Goal: Task Accomplishment & Management: Use online tool/utility

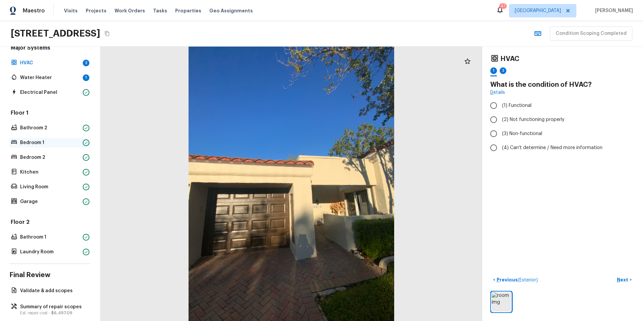
scroll to position [55, 0]
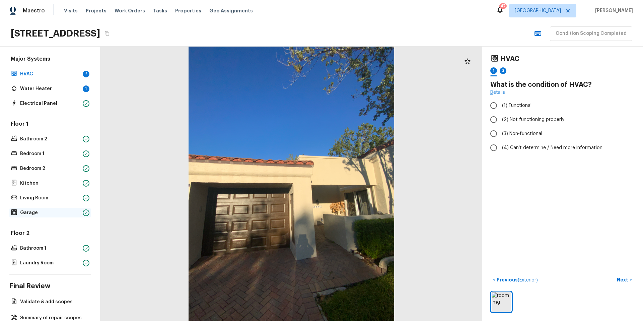
click at [36, 215] on p "Garage" at bounding box center [50, 212] width 60 height 7
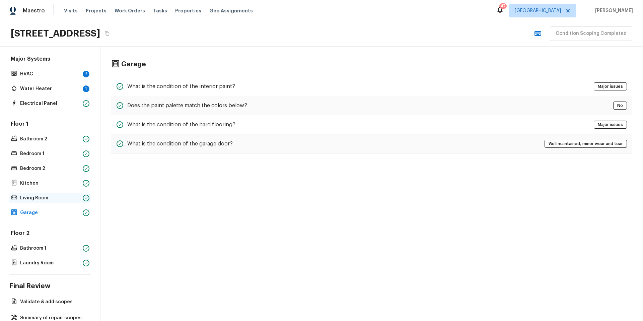
click at [60, 199] on p "Living Room" at bounding box center [50, 198] width 60 height 7
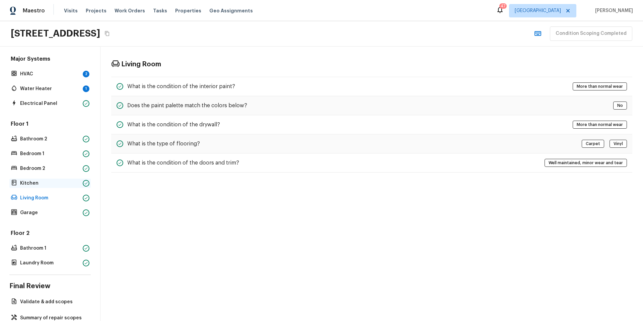
click at [50, 184] on p "Kitchen" at bounding box center [50, 183] width 60 height 7
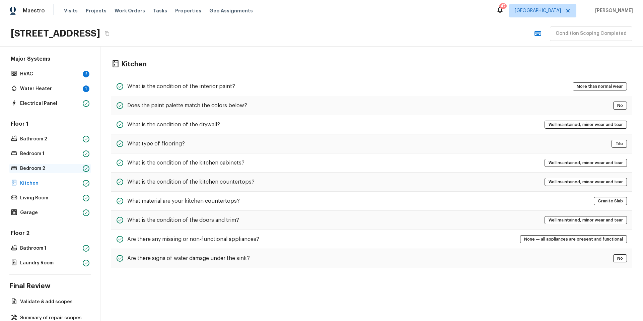
click at [51, 169] on p "Bedroom 2" at bounding box center [50, 168] width 60 height 7
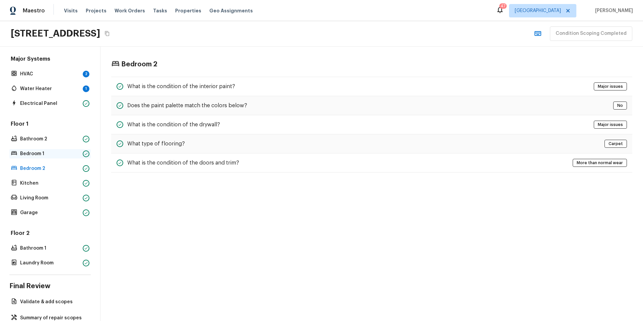
click at [52, 155] on p "Bedroom 1" at bounding box center [50, 153] width 60 height 7
click at [57, 263] on p "Laundry Room" at bounding box center [50, 263] width 60 height 7
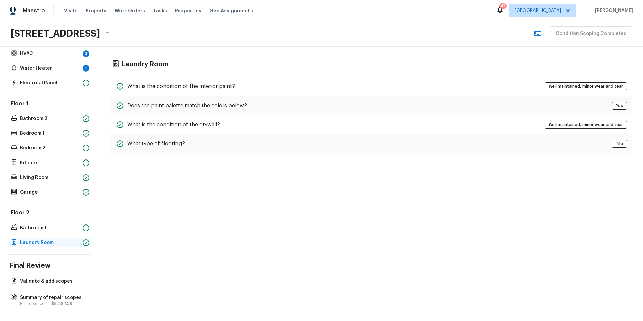
scroll to position [80, 0]
click at [42, 301] on p "Est. repair cost - $6,497.09" at bounding box center [53, 303] width 67 height 5
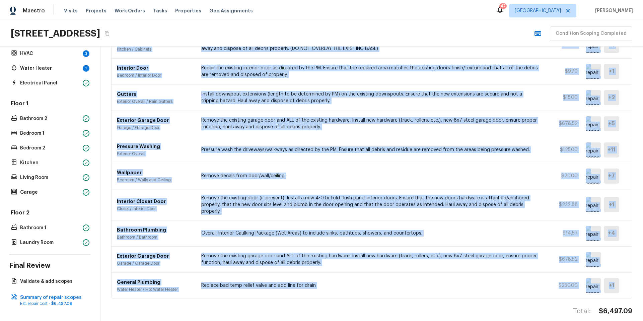
scroll to position [310, 0]
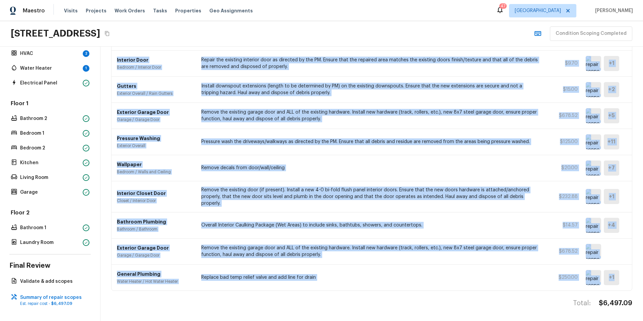
drag, startPoint x: 117, startPoint y: 104, endPoint x: 616, endPoint y: 277, distance: 528.7
click at [616, 277] on div "ACQ: Paint Interior Overall / Acquisition Acquisition Scope: 75%+ of the home w…" at bounding box center [371, 41] width 521 height 500
copy div "ACQ: Paint Interior Overall / Acquisition Acquisition Scope: 75%+ of the home w…"
